Goal: Information Seeking & Learning: Learn about a topic

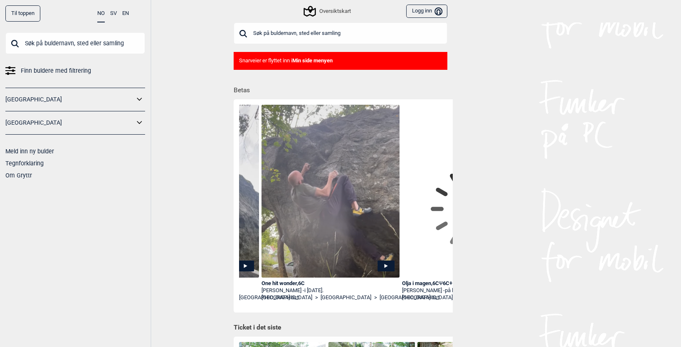
scroll to position [0, 838]
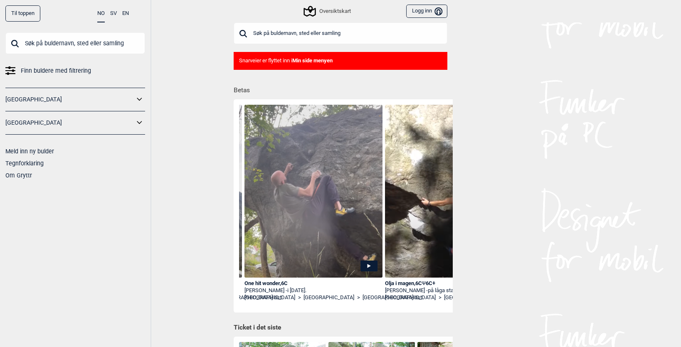
drag, startPoint x: 369, startPoint y: 264, endPoint x: 396, endPoint y: 264, distance: 26.2
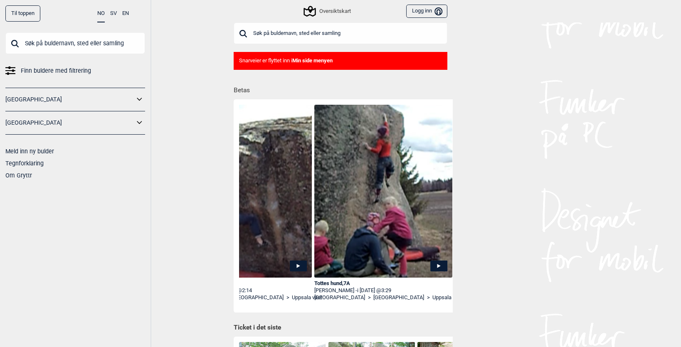
scroll to position [0, 4933]
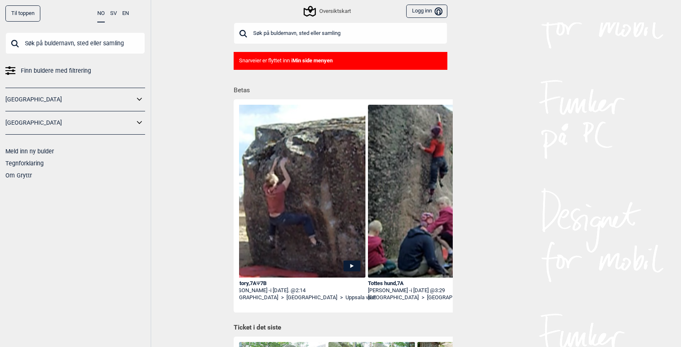
click at [308, 31] on input "text" at bounding box center [341, 33] width 214 height 22
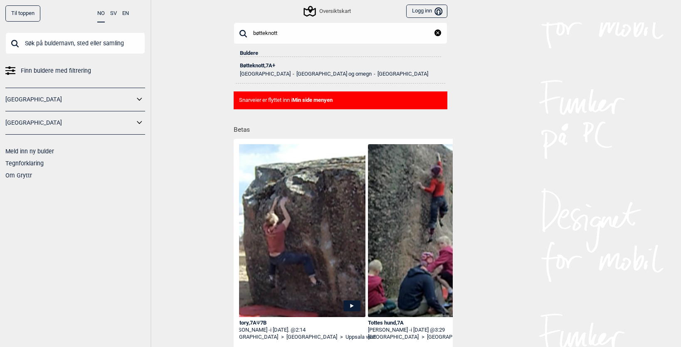
type input "bøtteknott"
click at [269, 68] on div "Bøtteknott , 7A+" at bounding box center [340, 66] width 201 height 6
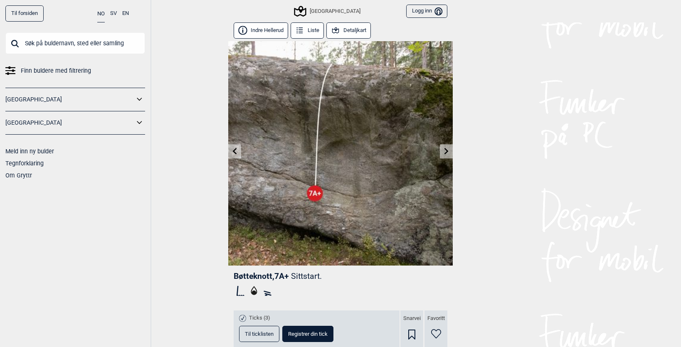
click at [368, 30] on button "Detaljkart" at bounding box center [349, 30] width 45 height 16
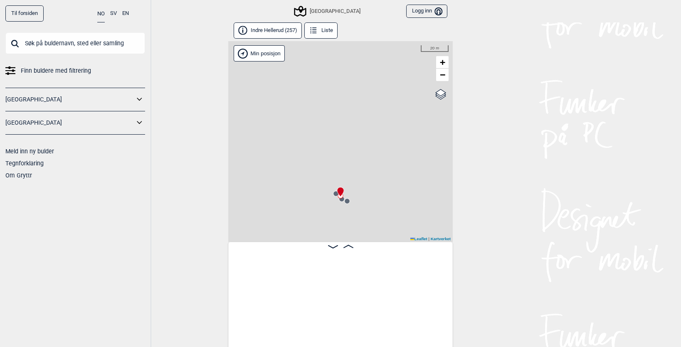
scroll to position [0, 10826]
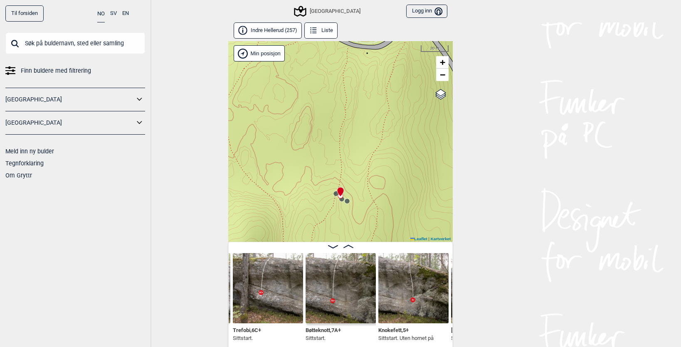
click at [348, 202] on circle at bounding box center [347, 201] width 5 height 5
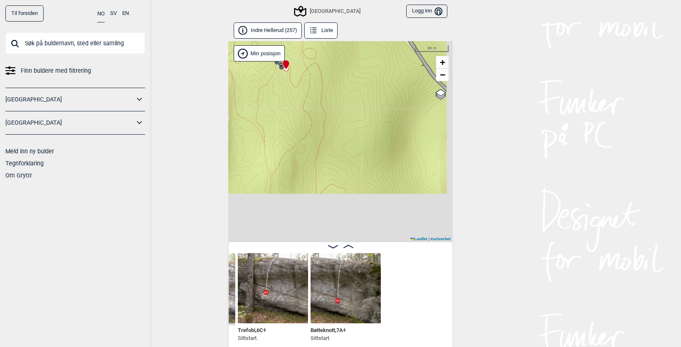
scroll to position [0, 10685]
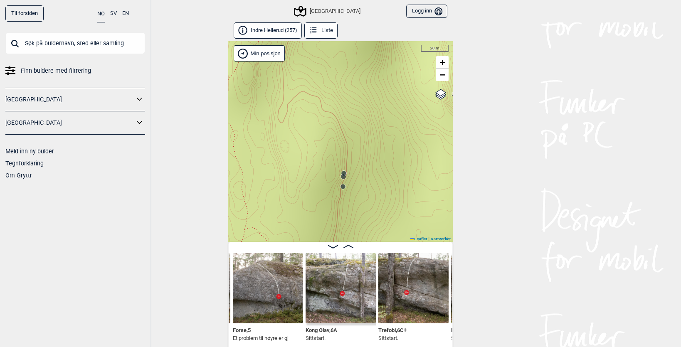
drag, startPoint x: 370, startPoint y: 149, endPoint x: 374, endPoint y: 127, distance: 22.7
click at [374, 127] on div "Speidersteinen Barnehageveggen Cowboyveggen Bølerveggen [GEOGRAPHIC_DATA]" at bounding box center [340, 141] width 225 height 201
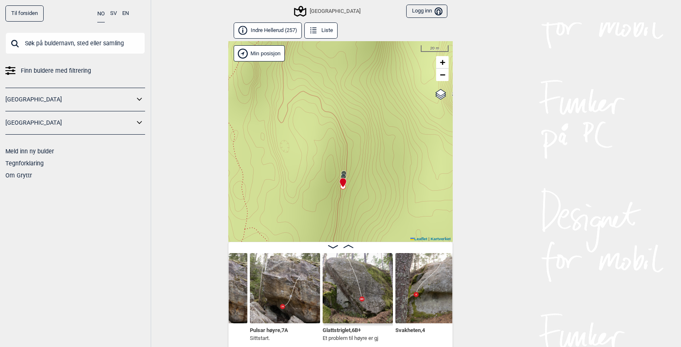
scroll to position [0, 10455]
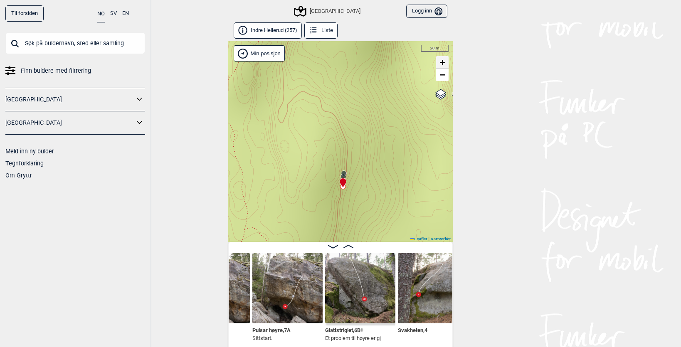
click at [448, 67] on link "+" at bounding box center [442, 62] width 12 height 12
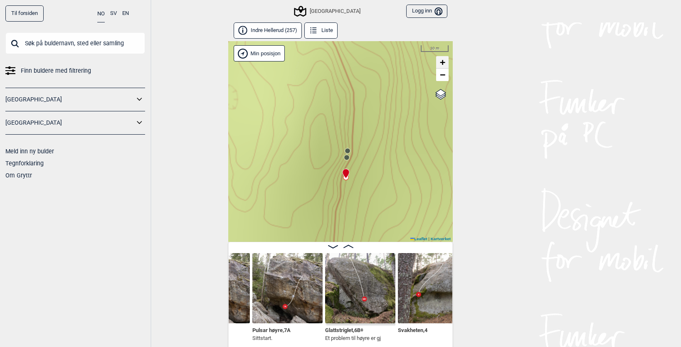
click at [447, 65] on link "+" at bounding box center [442, 62] width 12 height 12
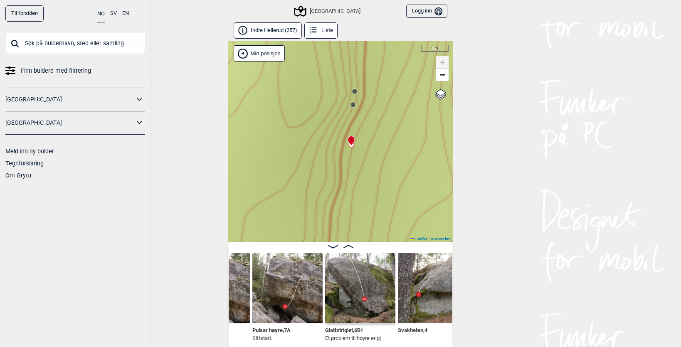
drag, startPoint x: 398, startPoint y: 136, endPoint x: 390, endPoint y: 130, distance: 10.2
click at [398, 123] on div "Speidersteinen Barnehageveggen Cowboyveggen Bølerveggen [GEOGRAPHIC_DATA]" at bounding box center [340, 141] width 225 height 201
click at [350, 146] on icon at bounding box center [351, 143] width 7 height 10
click at [276, 299] on img at bounding box center [287, 288] width 70 height 70
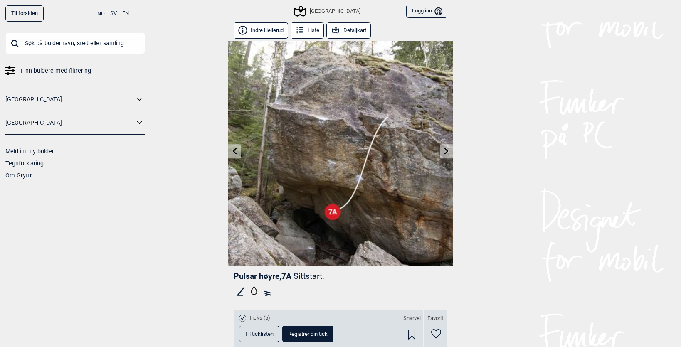
click at [360, 30] on button "Detaljkart" at bounding box center [349, 30] width 45 height 16
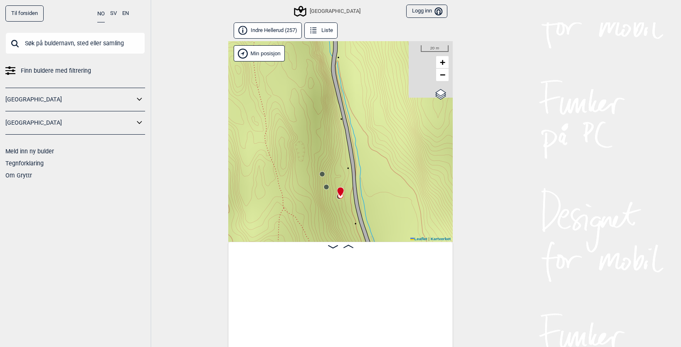
scroll to position [0, 10404]
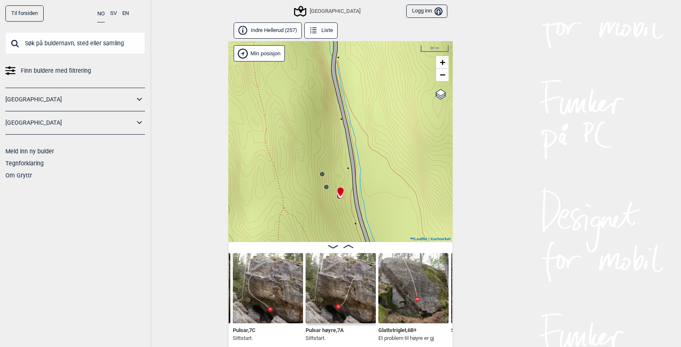
click at [61, 45] on input "text" at bounding box center [75, 43] width 140 height 22
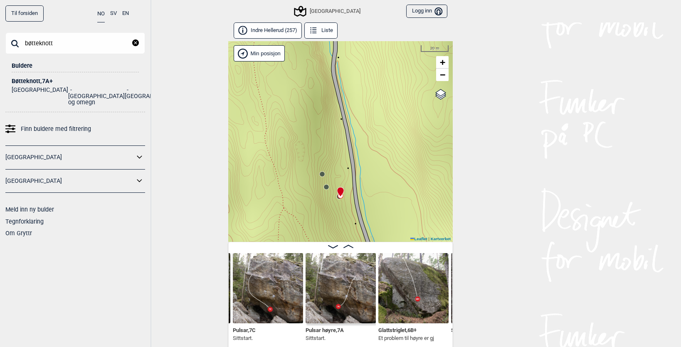
type input "bøtteknott"
click at [36, 81] on div "Bøtteknott , 7A+" at bounding box center [75, 81] width 127 height 6
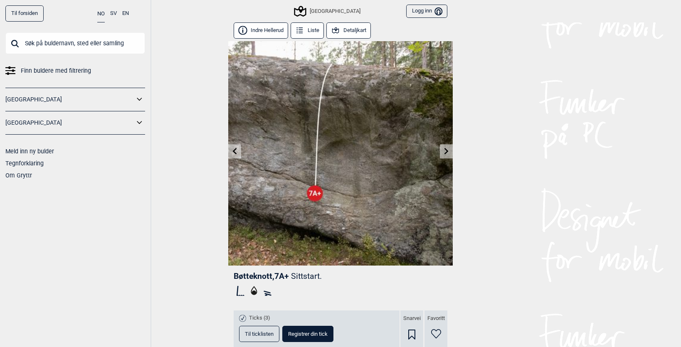
click at [351, 30] on button "Detaljkart" at bounding box center [349, 30] width 45 height 16
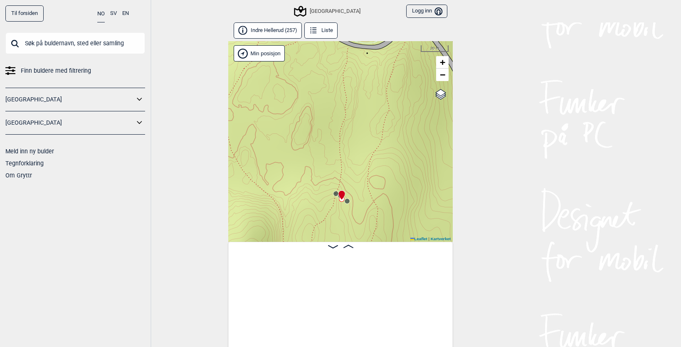
scroll to position [0, 10755]
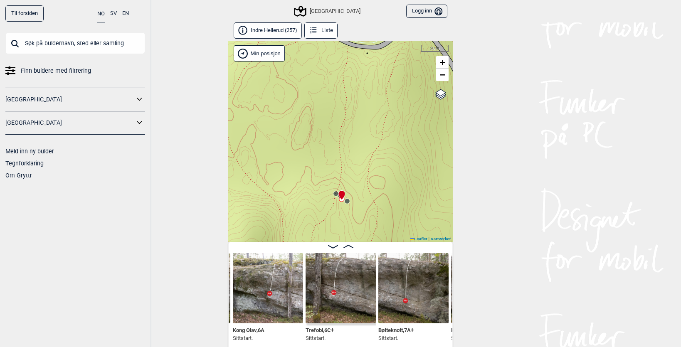
click at [337, 193] on circle at bounding box center [336, 193] width 5 height 5
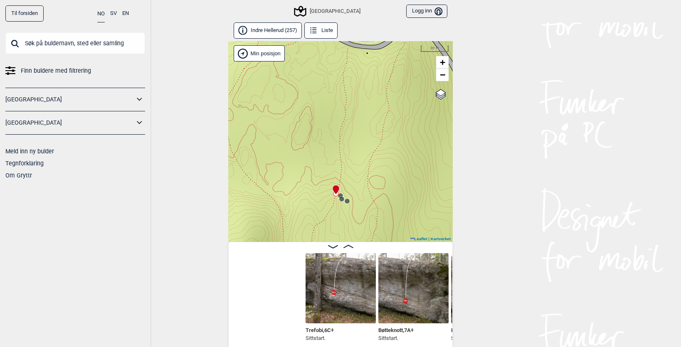
scroll to position [0, 10901]
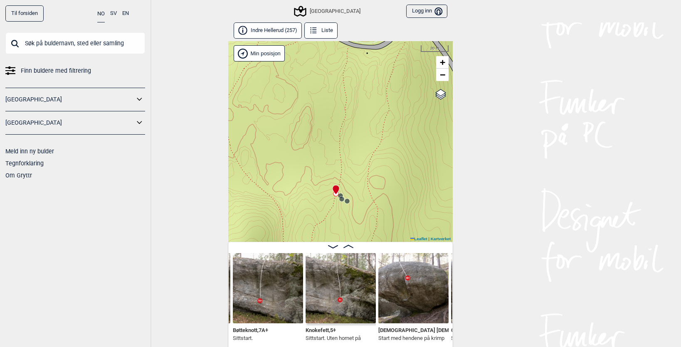
click at [342, 195] on circle at bounding box center [340, 195] width 5 height 5
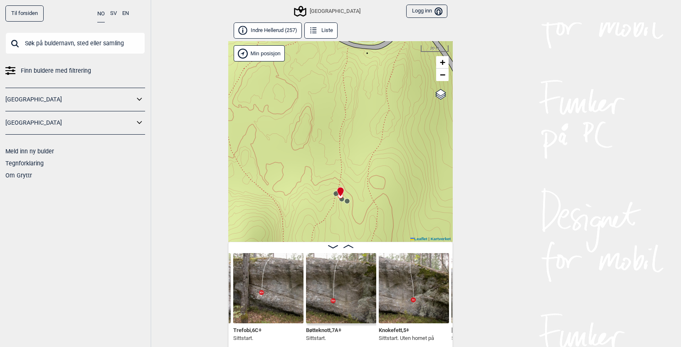
click at [349, 200] on circle at bounding box center [347, 201] width 5 height 5
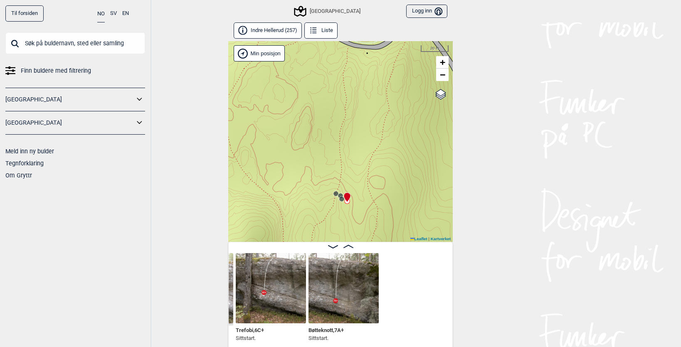
scroll to position [0, 10685]
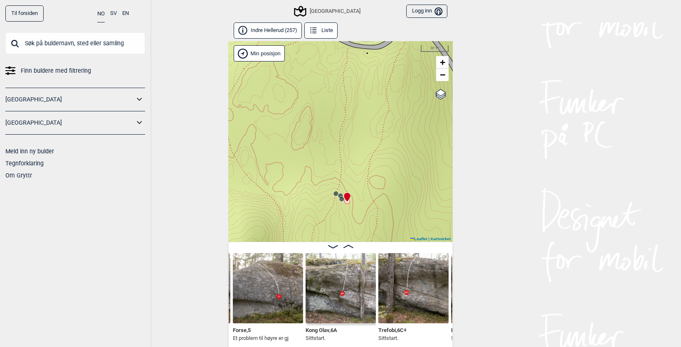
click at [342, 200] on circle at bounding box center [341, 199] width 5 height 5
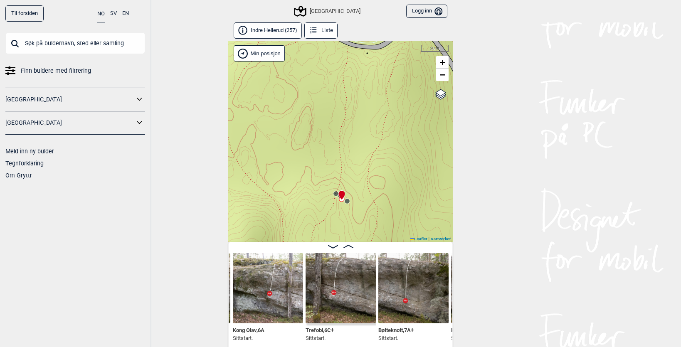
click at [337, 195] on circle at bounding box center [336, 193] width 5 height 5
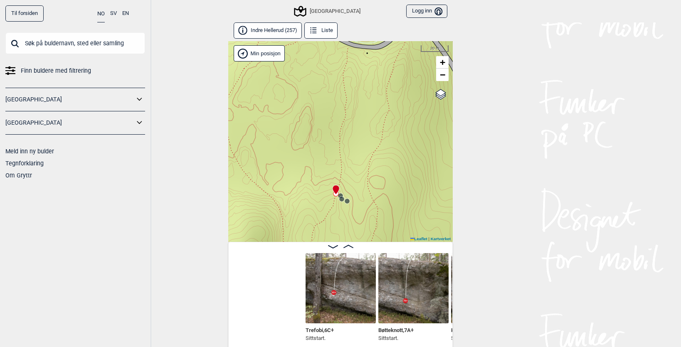
scroll to position [0, 10903]
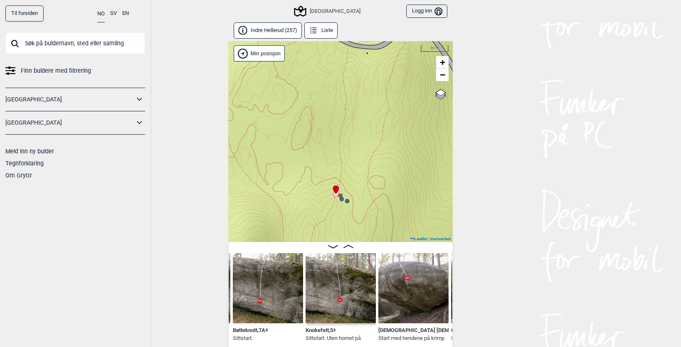
click at [338, 173] on div "Speidersteinen Barnehageveggen Cowboyveggen Bølerveggen [GEOGRAPHIC_DATA]" at bounding box center [340, 141] width 225 height 201
drag, startPoint x: 338, startPoint y: 173, endPoint x: 349, endPoint y: 173, distance: 10.8
click at [349, 173] on div "Speidersteinen Barnehageveggen Cowboyveggen Bølerveggen [GEOGRAPHIC_DATA]" at bounding box center [340, 141] width 225 height 201
click at [444, 62] on span "+" at bounding box center [442, 62] width 5 height 10
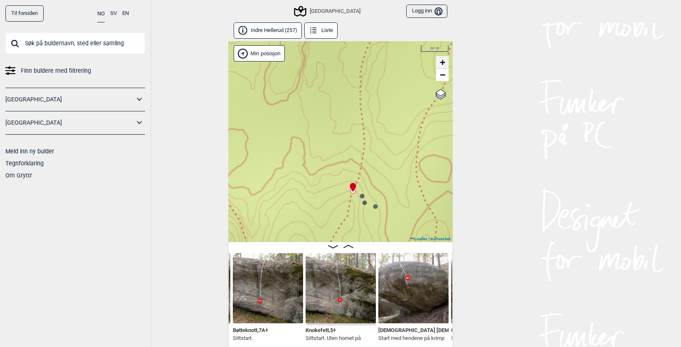
click at [446, 62] on span "+" at bounding box center [442, 62] width 5 height 10
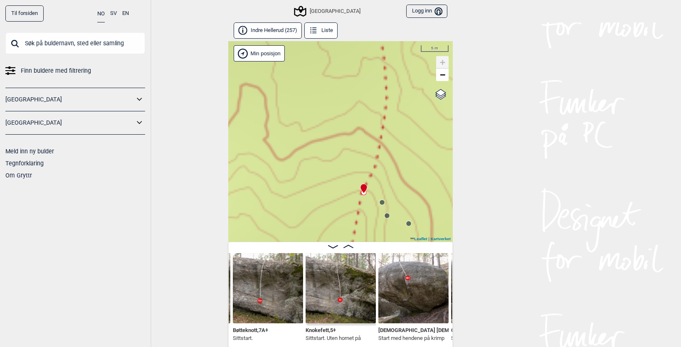
drag, startPoint x: 392, startPoint y: 148, endPoint x: 390, endPoint y: 155, distance: 7.9
click at [390, 155] on div "Speidersteinen Barnehageveggen Cowboyveggen Bølerveggen [GEOGRAPHIC_DATA]" at bounding box center [340, 141] width 225 height 201
click at [442, 78] on span "−" at bounding box center [442, 74] width 5 height 10
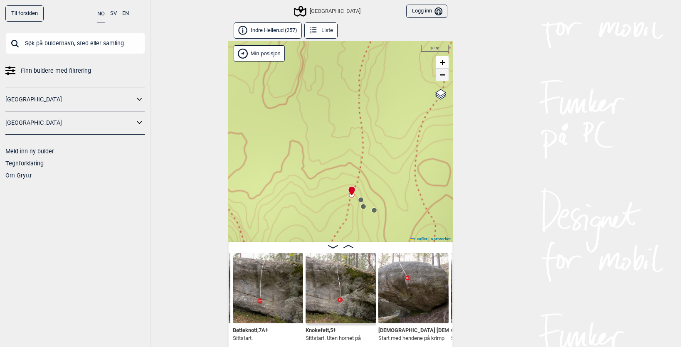
click at [442, 78] on span "−" at bounding box center [442, 74] width 5 height 10
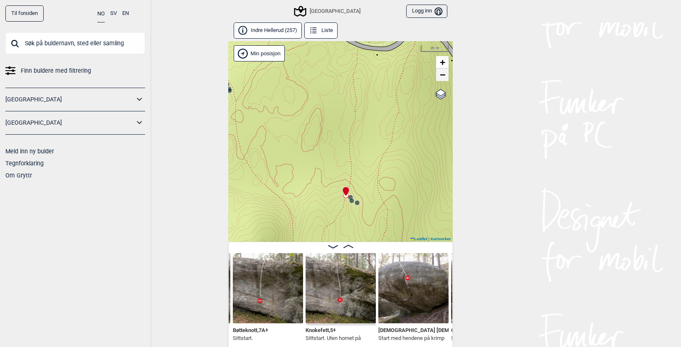
click at [442, 78] on span "−" at bounding box center [442, 74] width 5 height 10
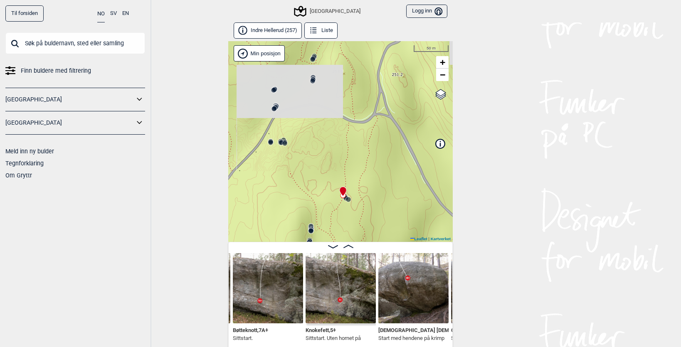
click at [286, 144] on circle at bounding box center [284, 143] width 5 height 5
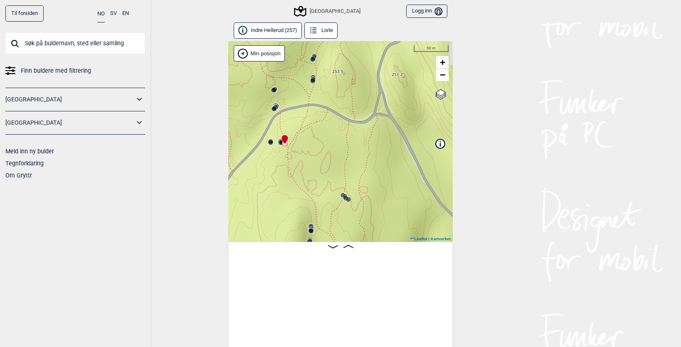
scroll to position [0, 2249]
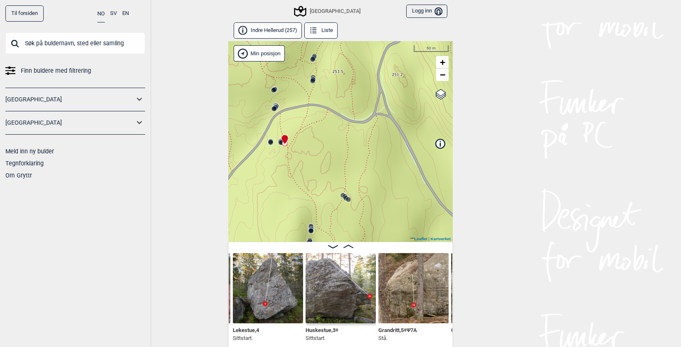
click at [410, 305] on img at bounding box center [414, 288] width 70 height 70
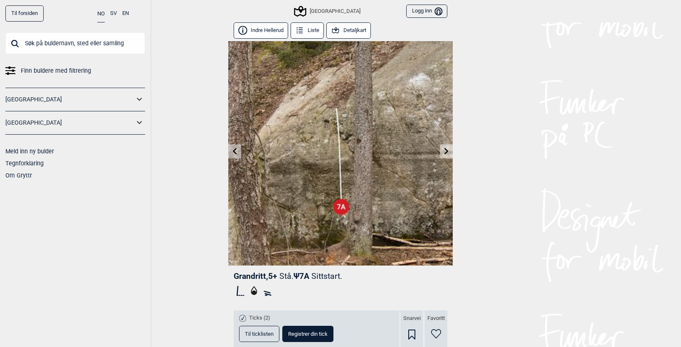
click at [444, 147] on link at bounding box center [446, 152] width 13 height 14
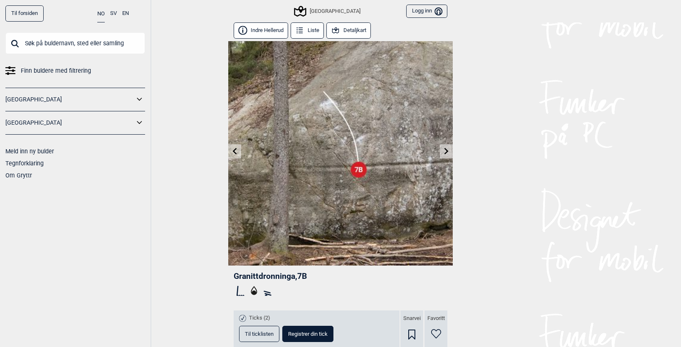
click at [445, 150] on icon at bounding box center [446, 151] width 7 height 7
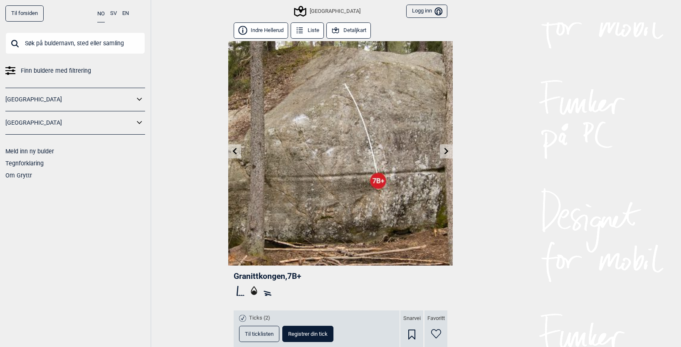
click at [445, 151] on icon at bounding box center [446, 151] width 7 height 7
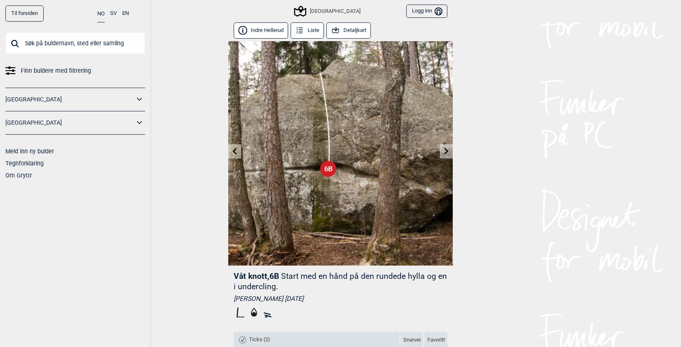
click at [445, 151] on icon at bounding box center [446, 151] width 7 height 7
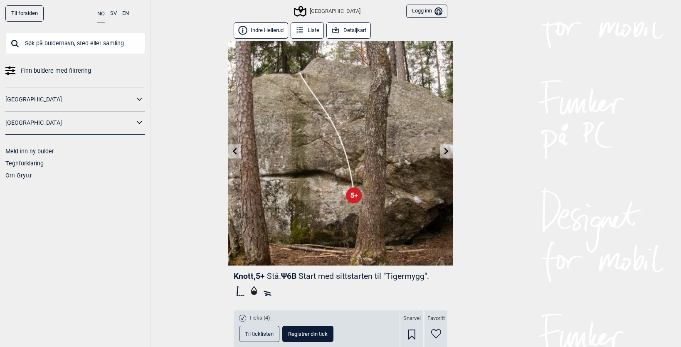
click at [445, 152] on icon at bounding box center [446, 151] width 7 height 7
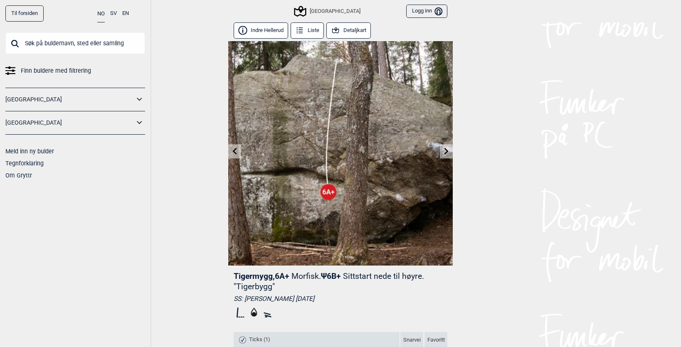
click at [445, 152] on icon at bounding box center [446, 151] width 7 height 7
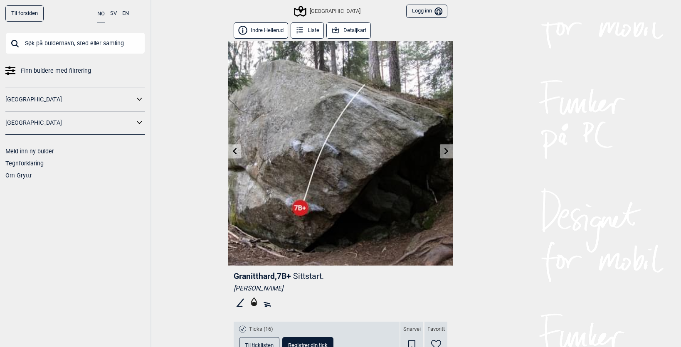
click at [445, 152] on icon at bounding box center [446, 151] width 7 height 7
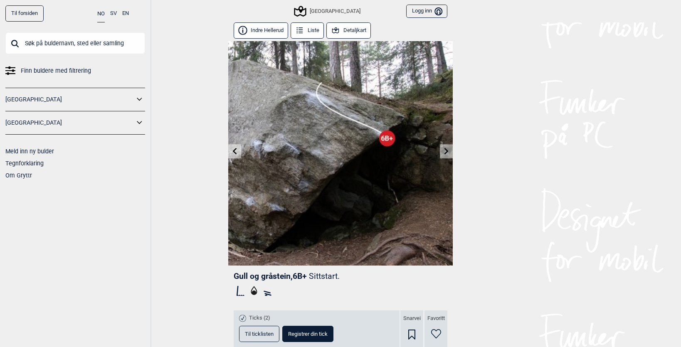
click at [349, 25] on button "Detaljkart" at bounding box center [349, 30] width 45 height 16
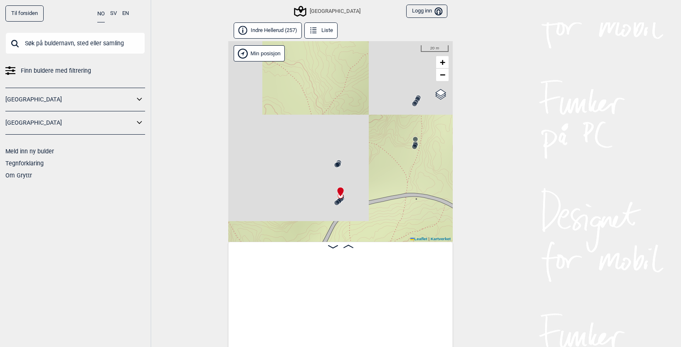
scroll to position [0, 2812]
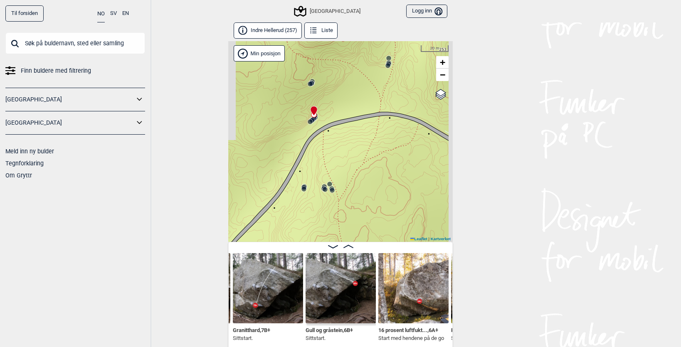
drag, startPoint x: 393, startPoint y: 163, endPoint x: 366, endPoint y: 81, distance: 86.7
click at [366, 81] on div "Speidersteinen Barnehageveggen Cowboyveggen Bølerveggen [GEOGRAPHIC_DATA]" at bounding box center [340, 141] width 225 height 201
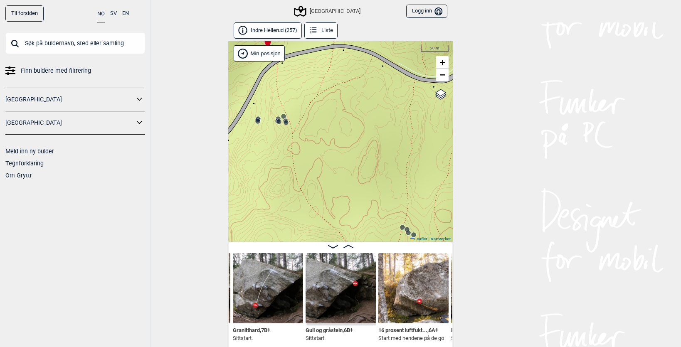
drag, startPoint x: 366, startPoint y: 179, endPoint x: 321, endPoint y: 114, distance: 79.4
click at [321, 113] on div "Speidersteinen Barnehageveggen Cowboyveggen Bølerveggen [GEOGRAPHIC_DATA]" at bounding box center [340, 141] width 225 height 201
click at [287, 123] on circle at bounding box center [286, 122] width 5 height 5
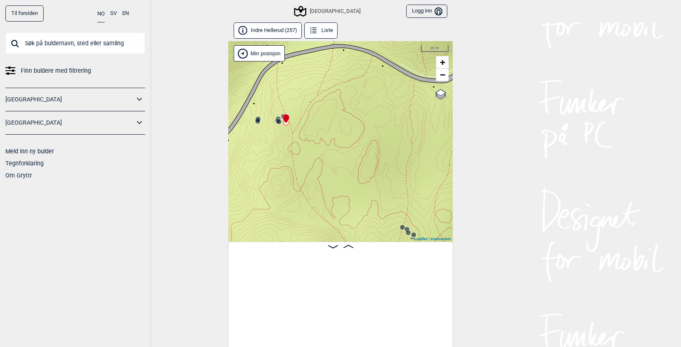
scroll to position [0, 2249]
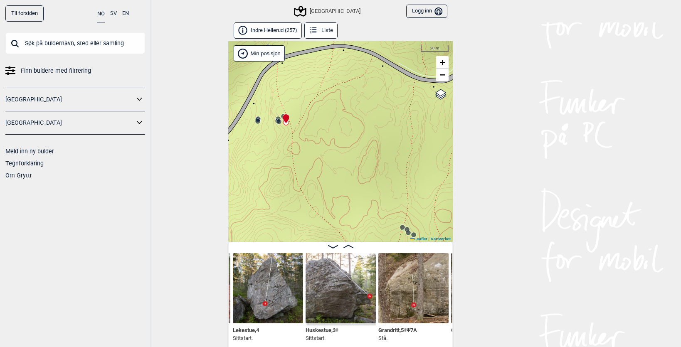
click at [408, 234] on circle at bounding box center [408, 232] width 5 height 5
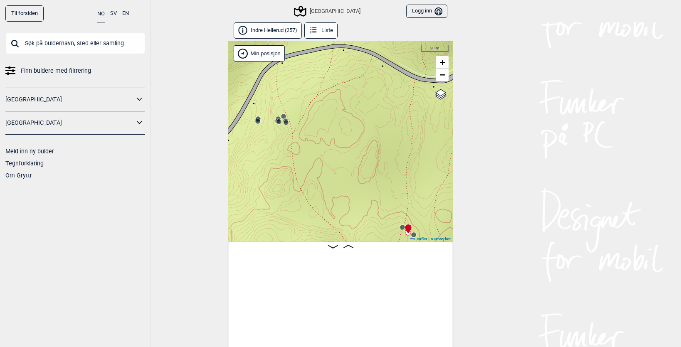
scroll to position [0, 10780]
